Goal: Navigation & Orientation: Find specific page/section

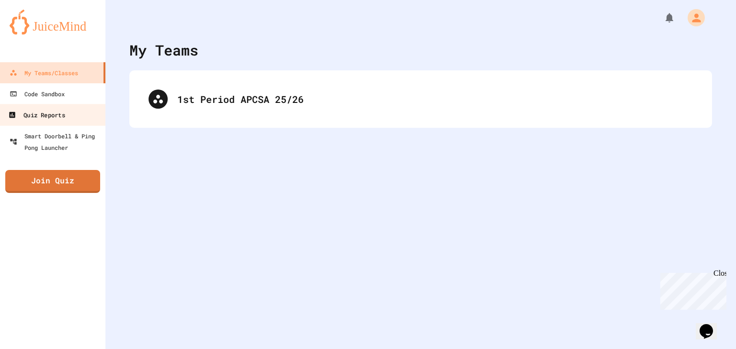
click at [64, 112] on div "Quiz Reports" at bounding box center [36, 115] width 57 height 12
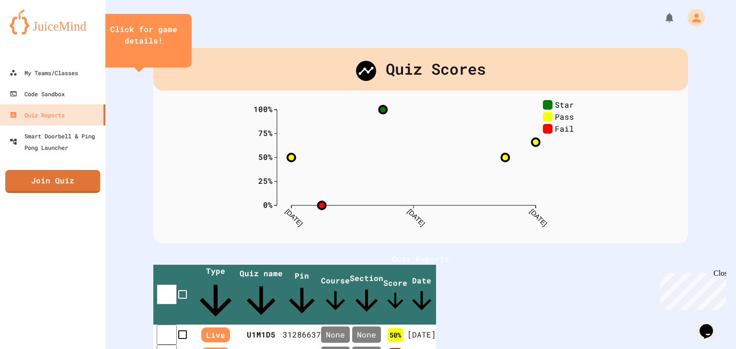
scroll to position [176, 0]
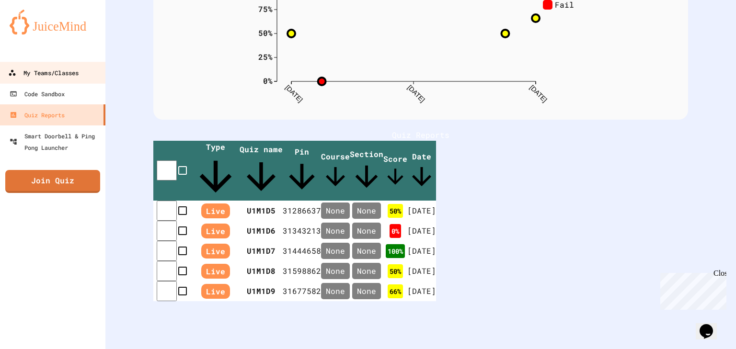
click at [46, 70] on div "My Teams/Classes" at bounding box center [43, 73] width 70 height 12
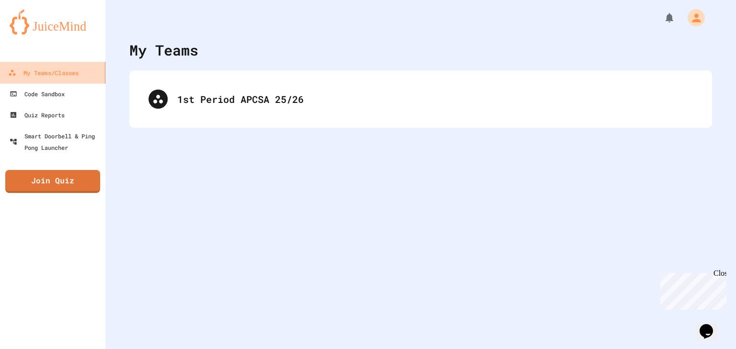
drag, startPoint x: 46, startPoint y: 70, endPoint x: 76, endPoint y: 34, distance: 46.9
click at [76, 34] on link at bounding box center [52, 21] width 105 height 43
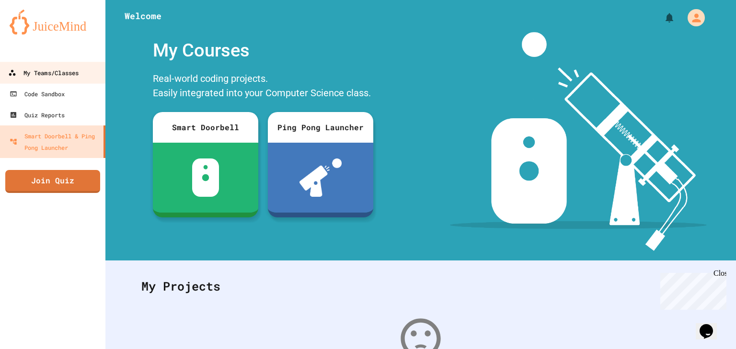
click at [69, 68] on div "My Teams/Classes" at bounding box center [43, 73] width 70 height 12
